Goal: Information Seeking & Learning: Find specific fact

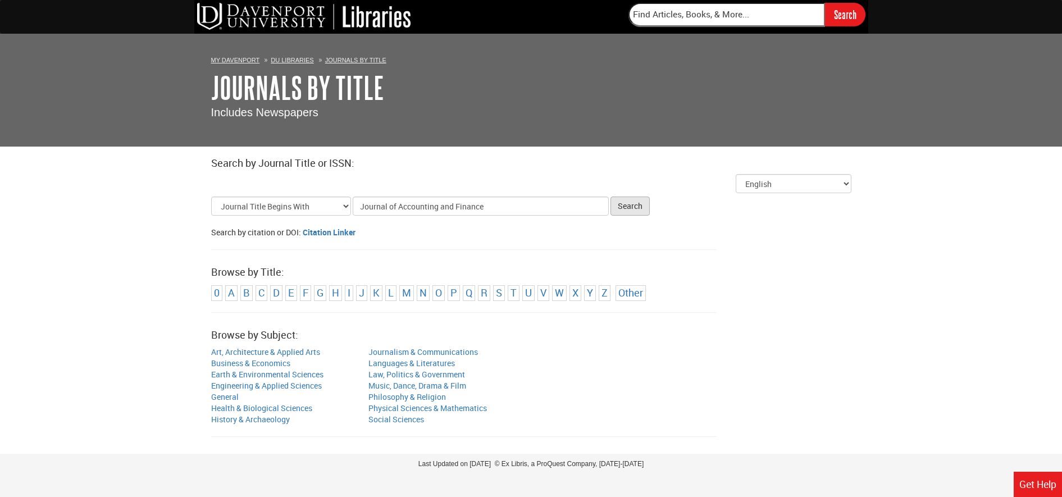
type input "Journal of Accounting and Finance"
click at [623, 212] on button "Search" at bounding box center [630, 206] width 39 height 19
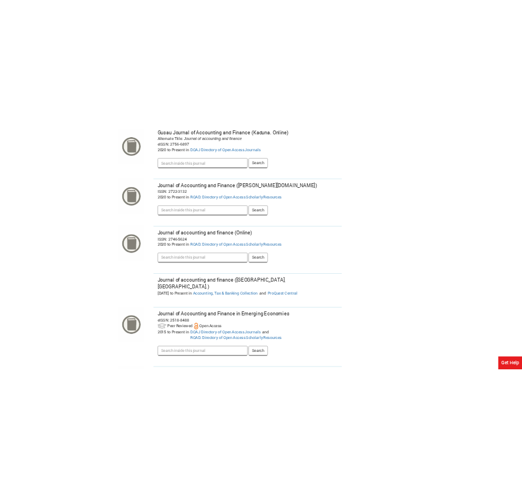
scroll to position [351, 0]
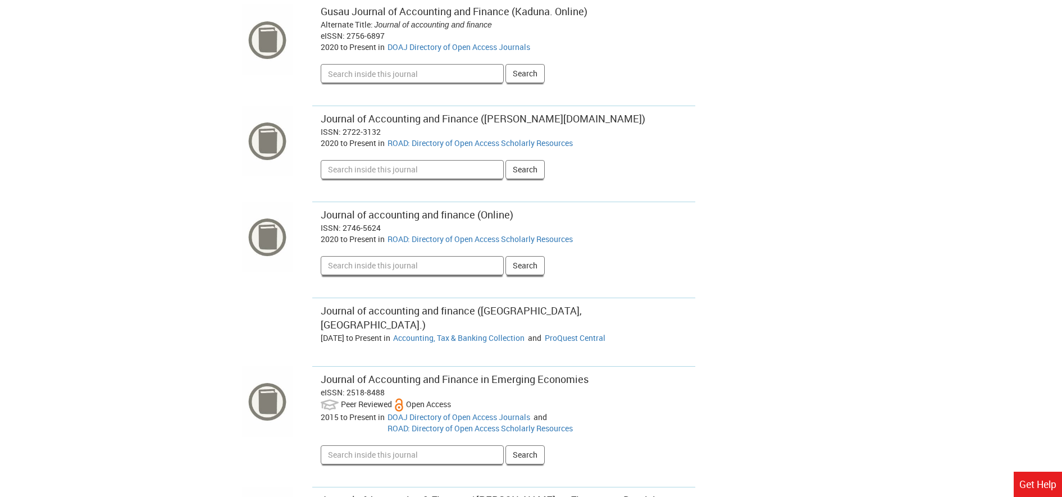
click at [412, 270] on input "Search inside this journal" at bounding box center [412, 265] width 183 height 19
click at [484, 242] on link "ROAD: Directory of Open Access Scholarly Resources" at bounding box center [480, 239] width 185 height 11
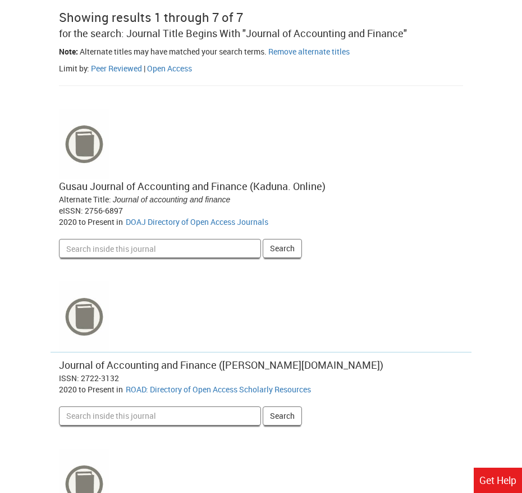
scroll to position [0, 0]
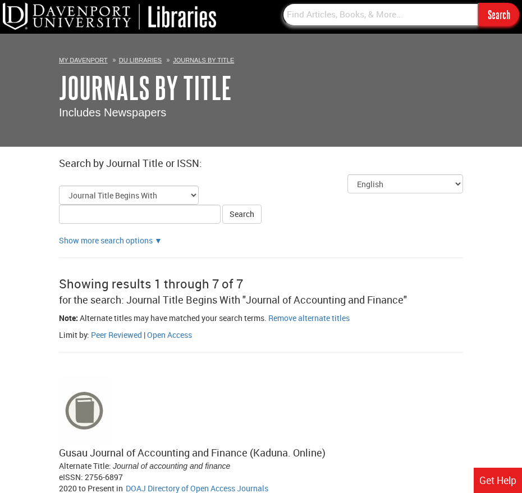
paste input "Journal of Continuing Education in Nursing"
type input "Journal of Continuing Education in Nursing"
drag, startPoint x: 504, startPoint y: 15, endPoint x: 490, endPoint y: 31, distance: 20.7
click at [503, 16] on input "Search" at bounding box center [499, 14] width 40 height 23
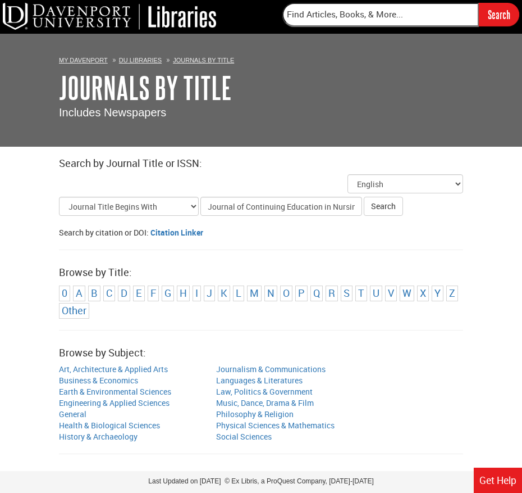
scroll to position [0, 5]
type input "Journal of Continuing Education in Nursing"
click at [395, 210] on button "Search" at bounding box center [383, 206] width 39 height 19
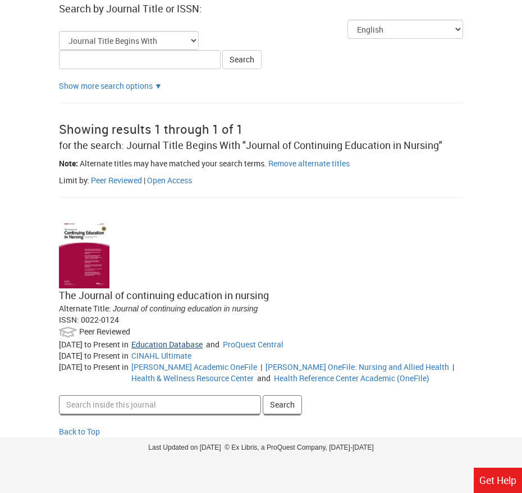
scroll to position [155, 0]
click at [274, 345] on link "ProQuest Central" at bounding box center [253, 343] width 61 height 11
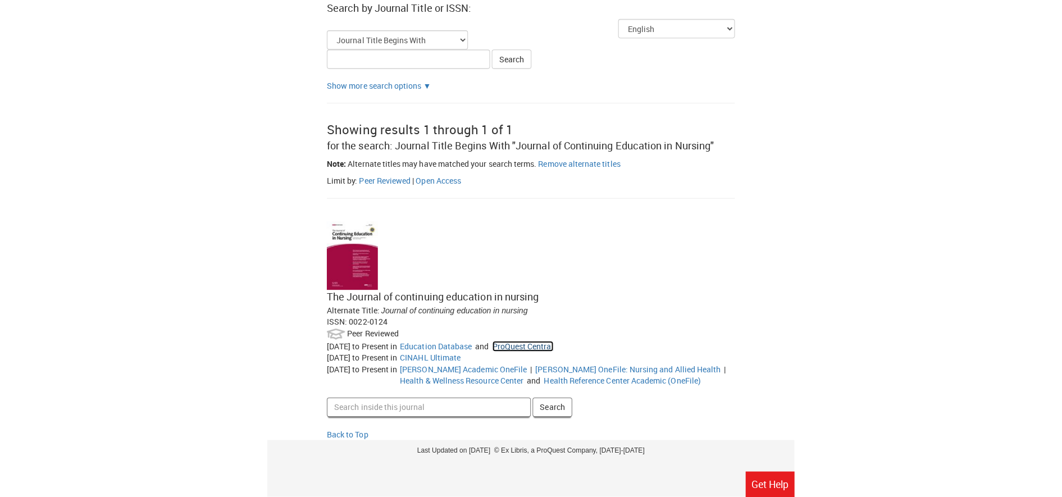
scroll to position [74, 0]
